Goal: Navigation & Orientation: Find specific page/section

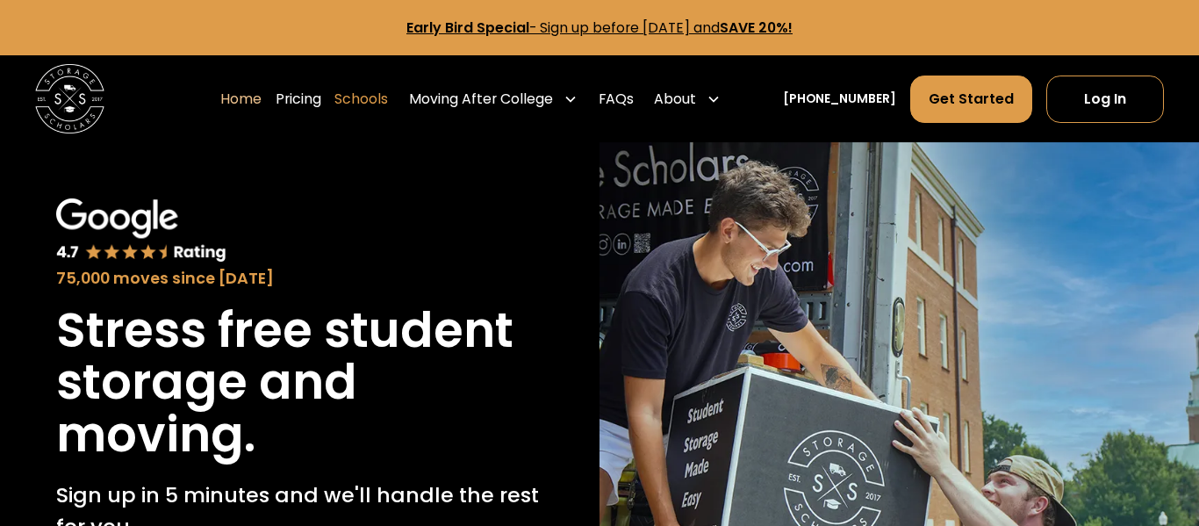
click at [379, 97] on link "Schools" at bounding box center [361, 99] width 54 height 48
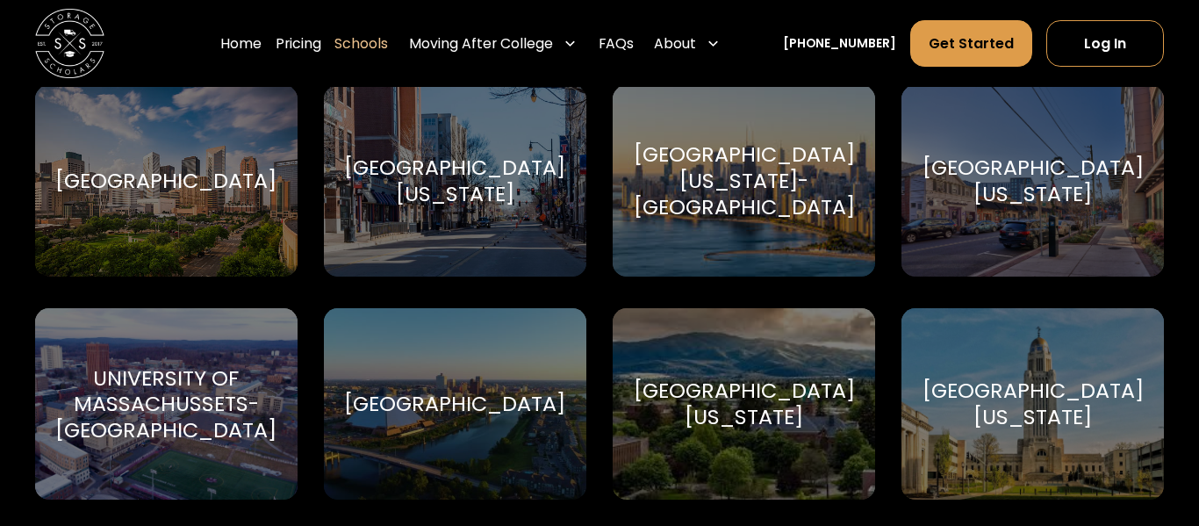
scroll to position [8828, 0]
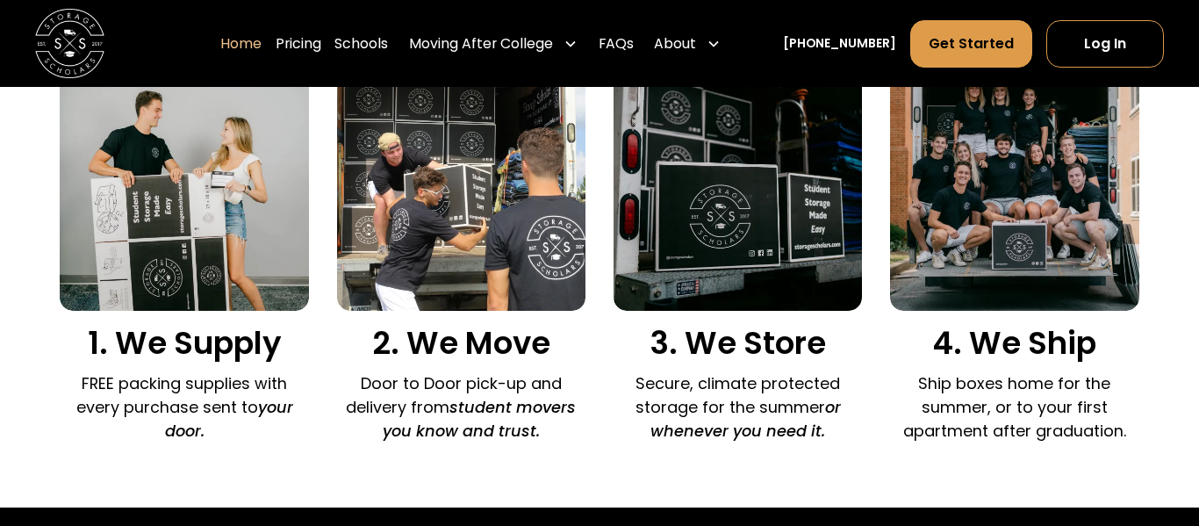
scroll to position [1583, 0]
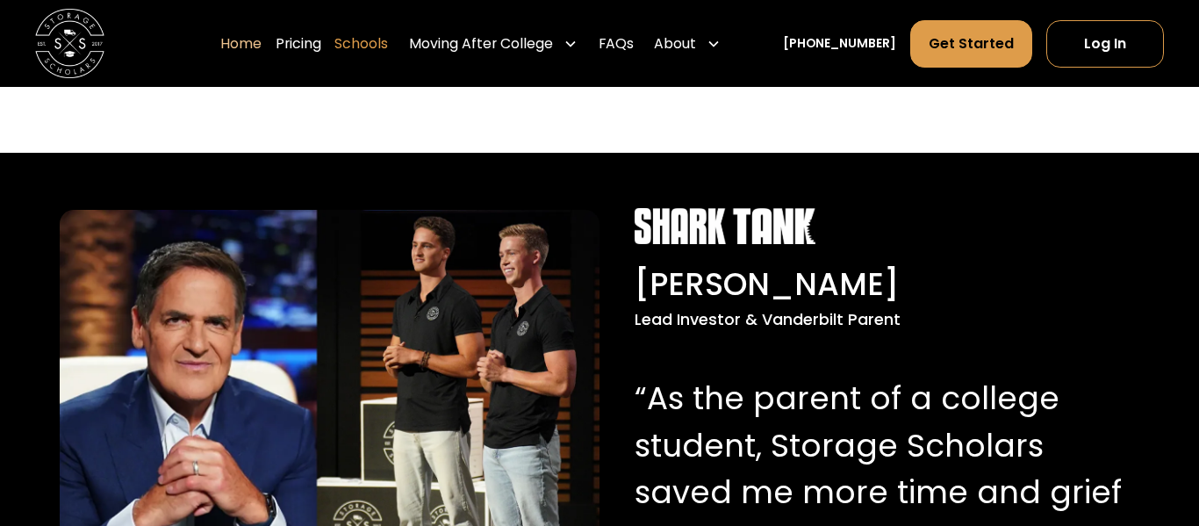
click at [361, 41] on link "Schools" at bounding box center [361, 43] width 54 height 48
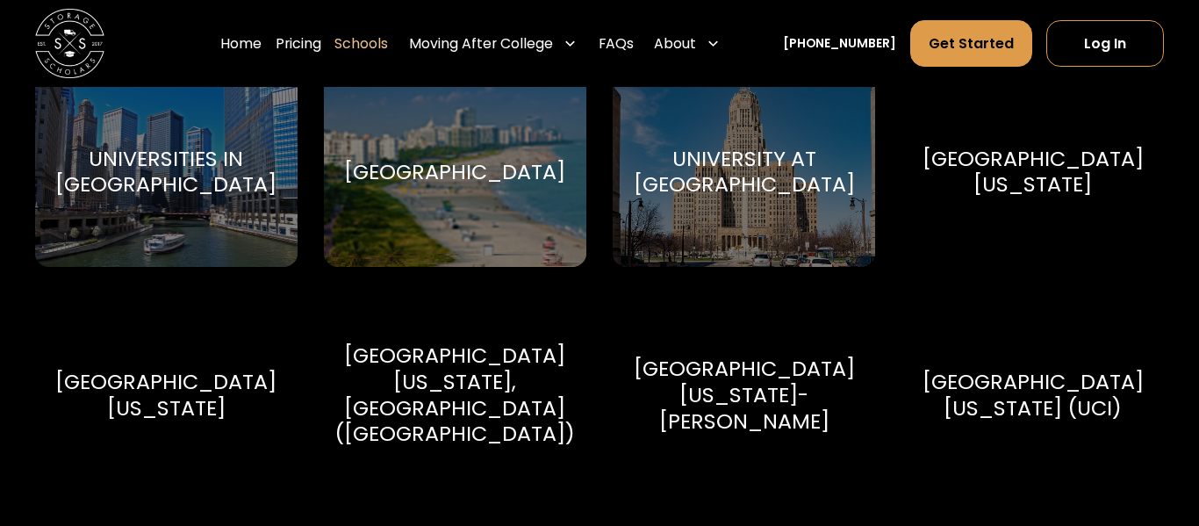
scroll to position [7948, 0]
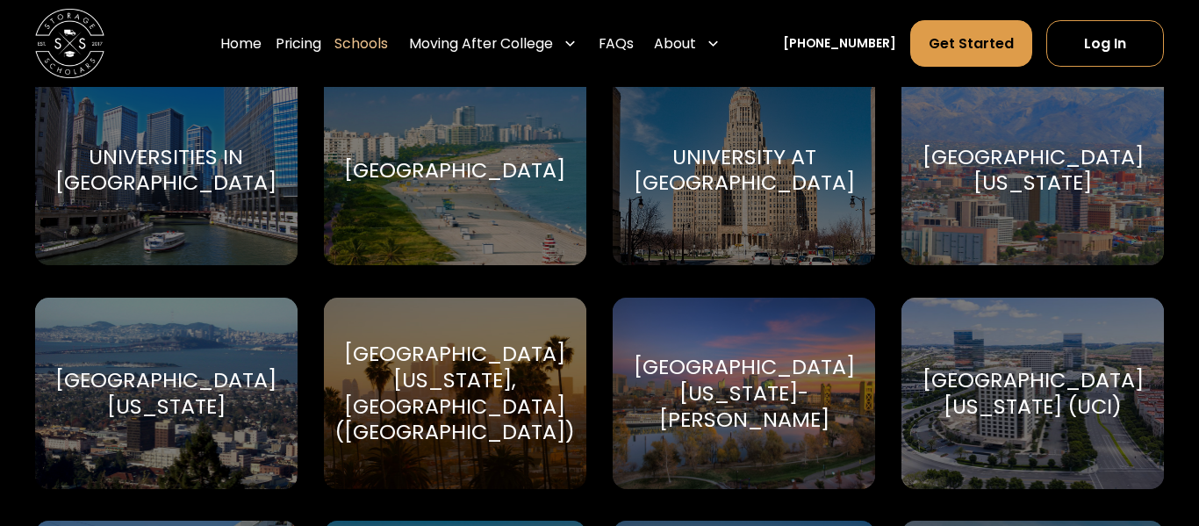
click at [161, 10] on div "Home Pricing Schools Moving After College Commercial Moving Post Grad Moving Ge…" at bounding box center [599, 43] width 1129 height 87
click at [115, 12] on div "Home Pricing Schools Moving After College Commercial Moving Post Grad Moving Ge…" at bounding box center [599, 43] width 1129 height 87
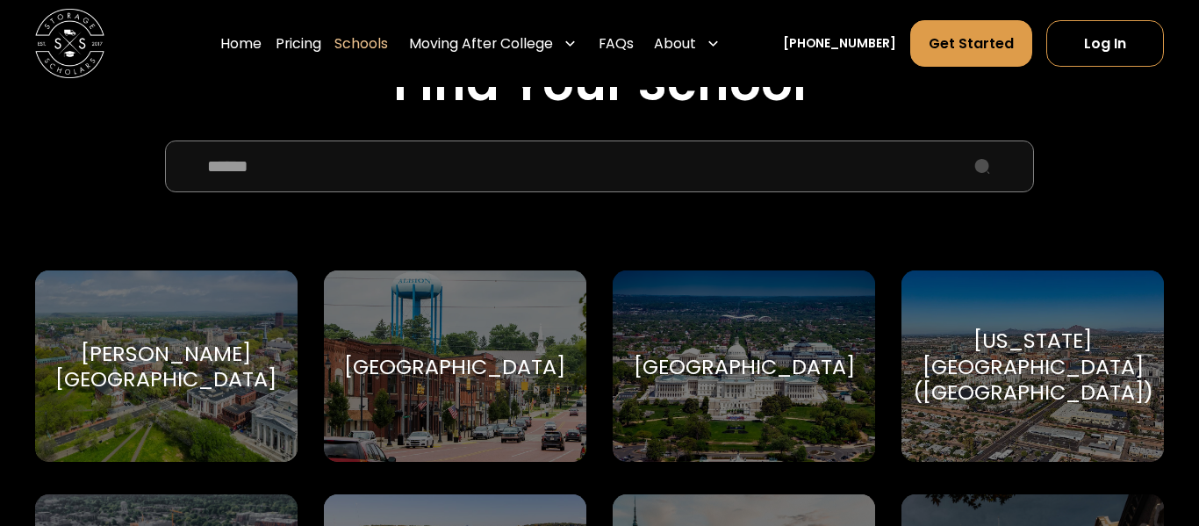
scroll to position [612, 0]
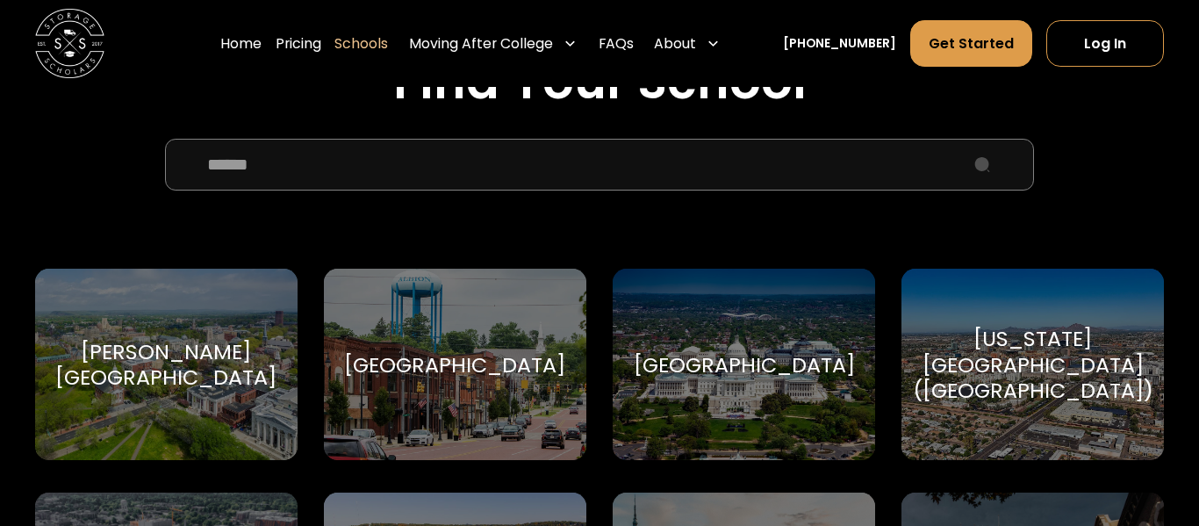
click at [418, 184] on input "School Select Form" at bounding box center [599, 165] width 869 height 52
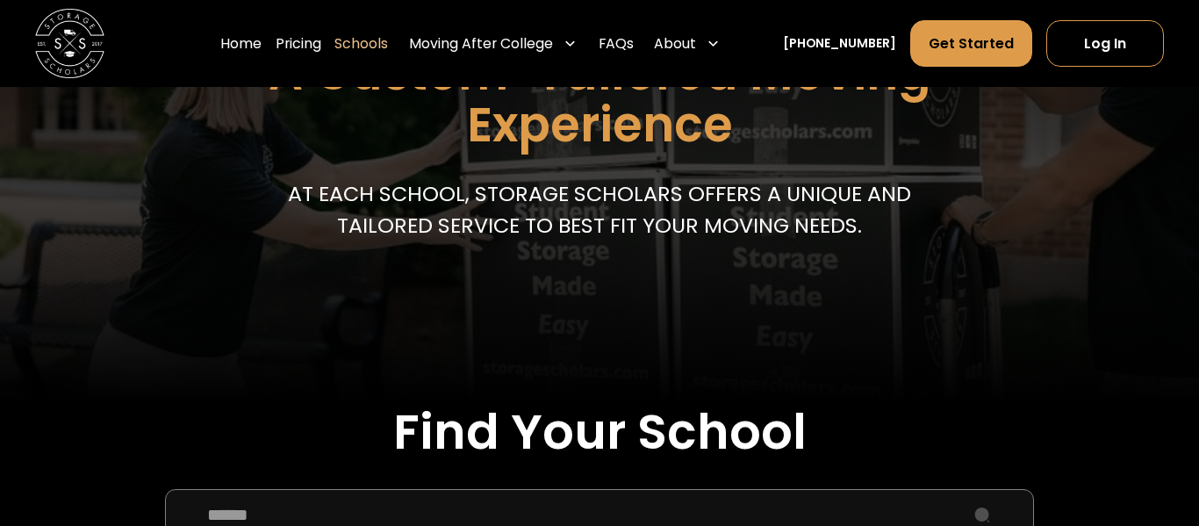
scroll to position [262, 0]
